Goal: Task Accomplishment & Management: Manage account settings

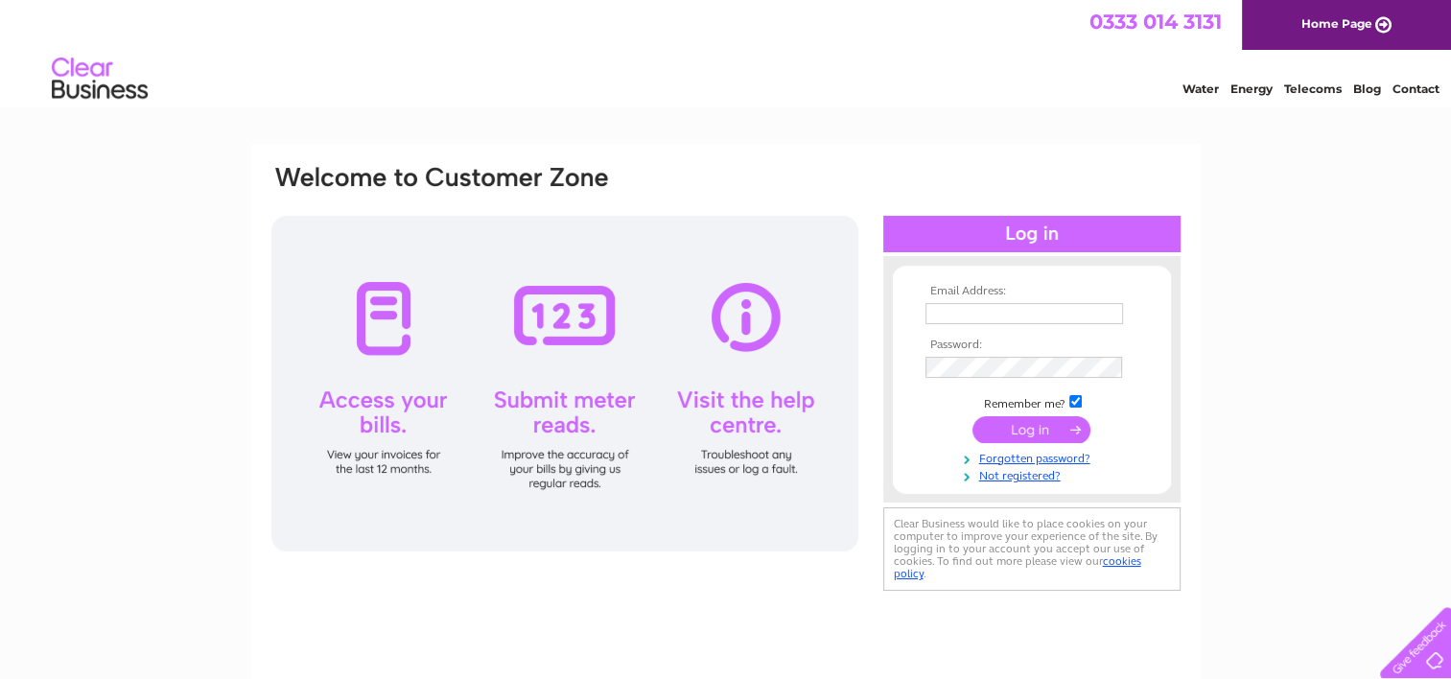
type input "[EMAIL_ADDRESS][DOMAIN_NAME]"
click at [973, 417] on input "submit" at bounding box center [1032, 430] width 118 height 27
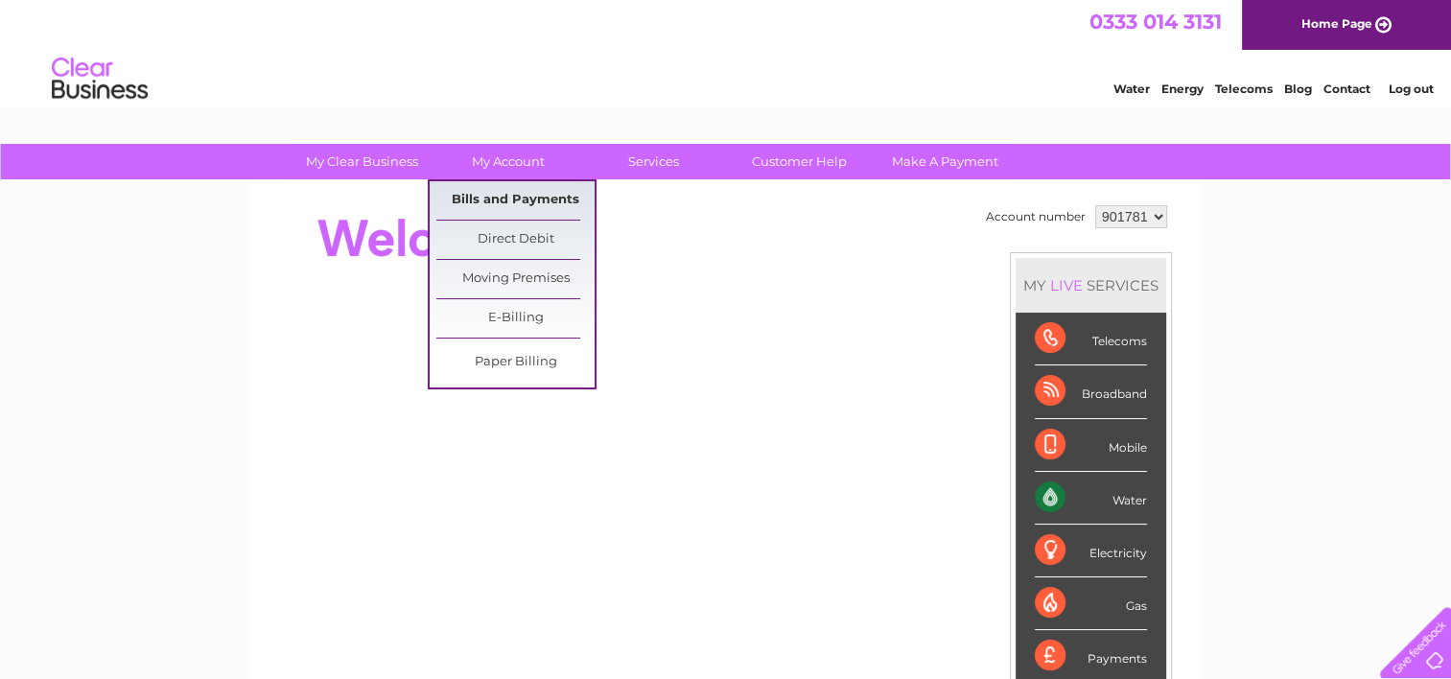
click at [503, 202] on link "Bills and Payments" at bounding box center [515, 200] width 158 height 38
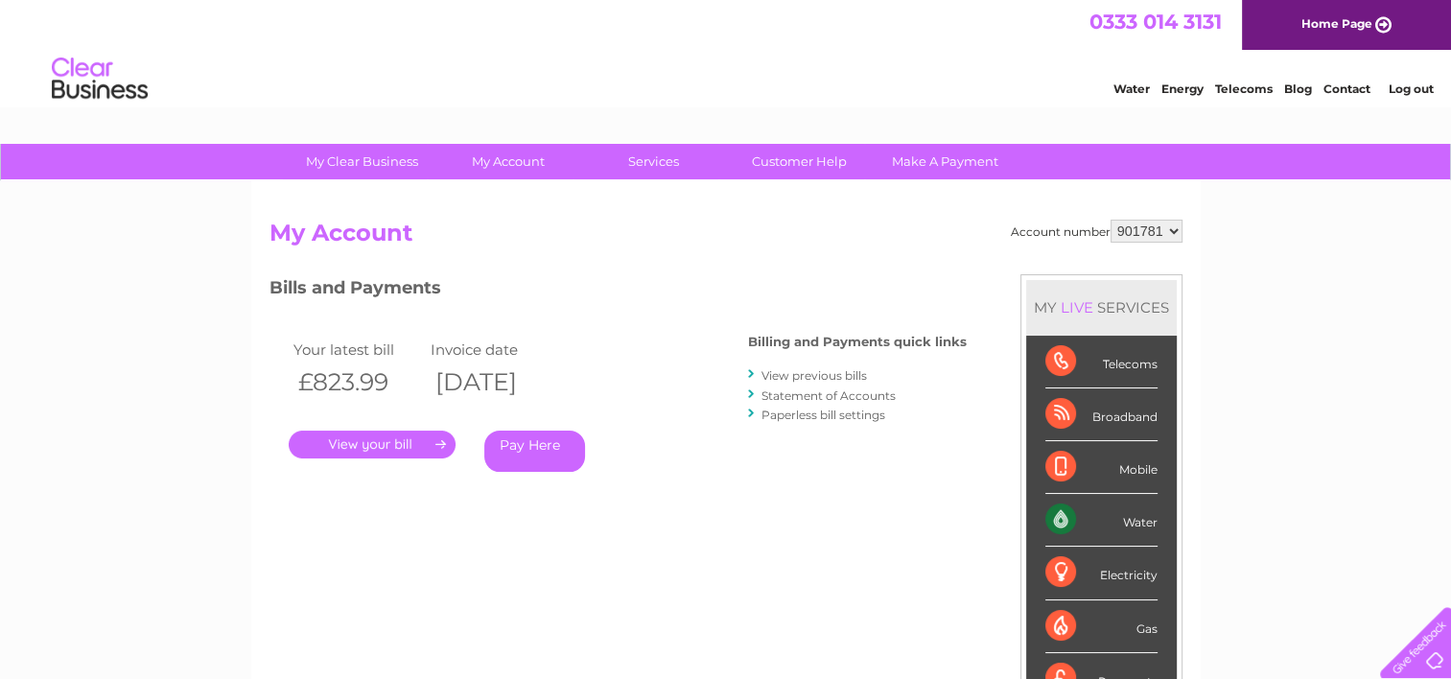
click at [386, 439] on link "." at bounding box center [372, 445] width 167 height 28
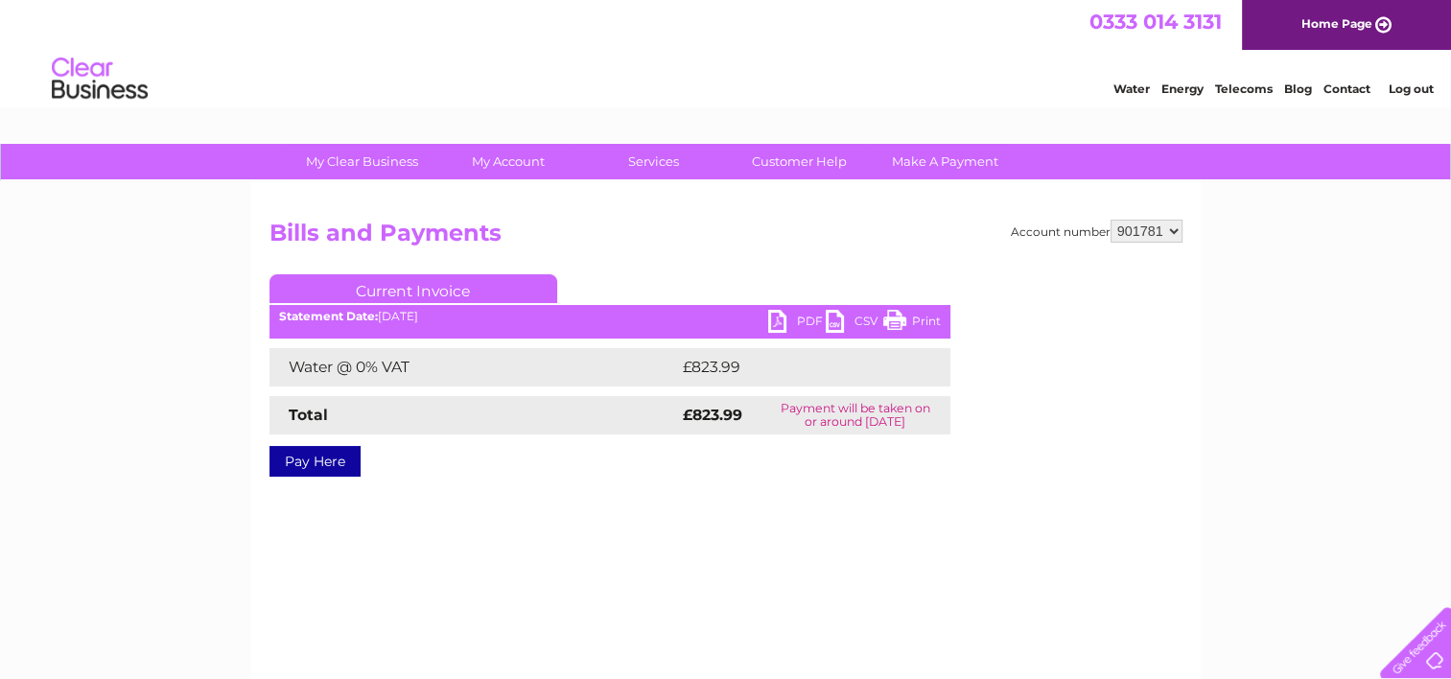
click at [805, 320] on link "PDF" at bounding box center [797, 324] width 58 height 28
